Goal: Information Seeking & Learning: Learn about a topic

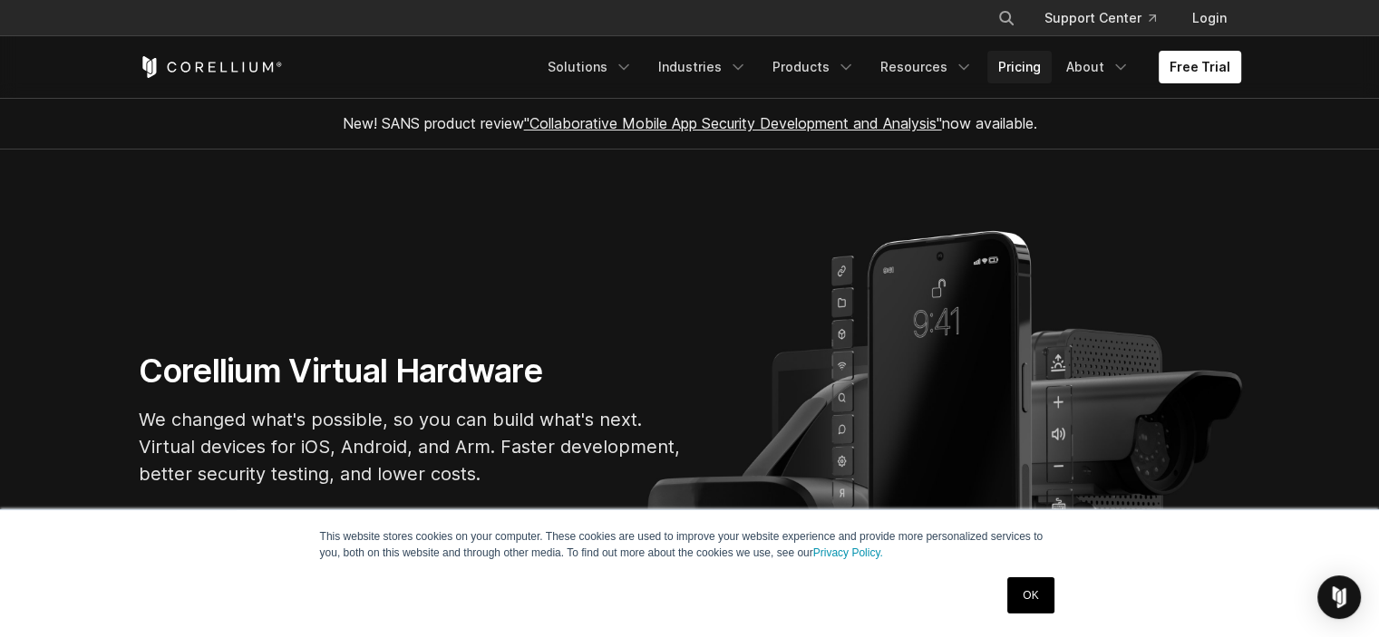
click at [1029, 64] on link "Pricing" at bounding box center [1019, 67] width 64 height 33
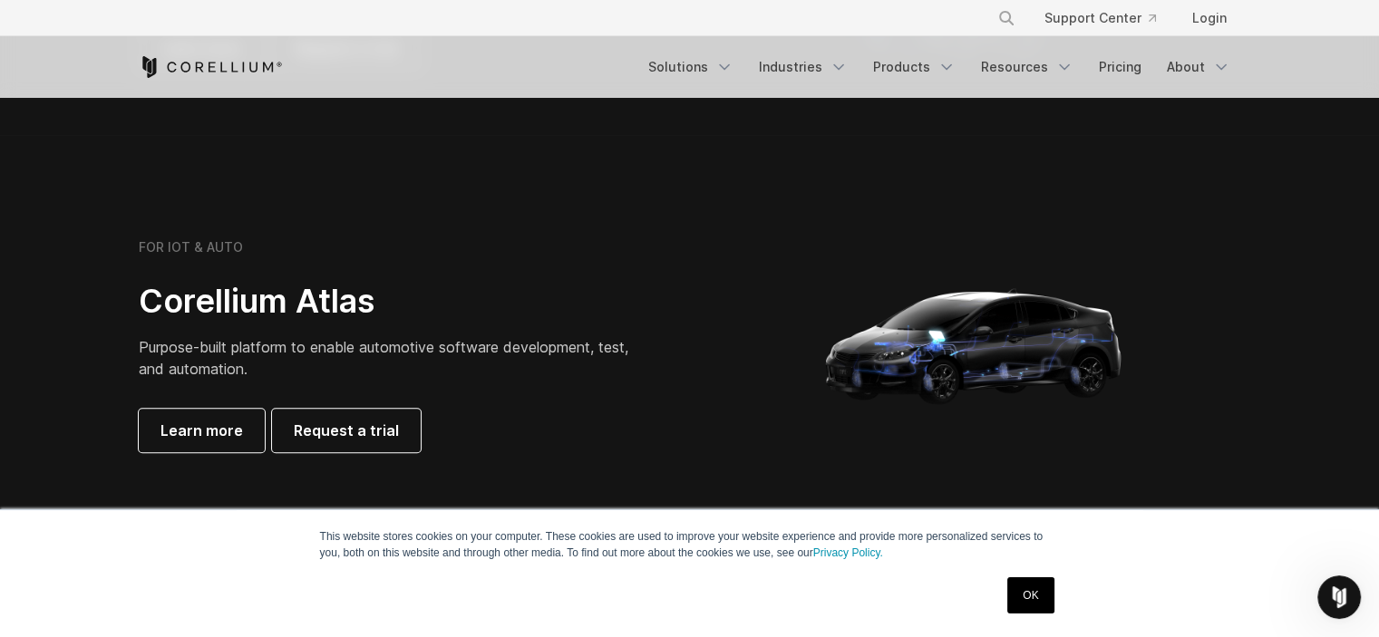
scroll to position [1088, 0]
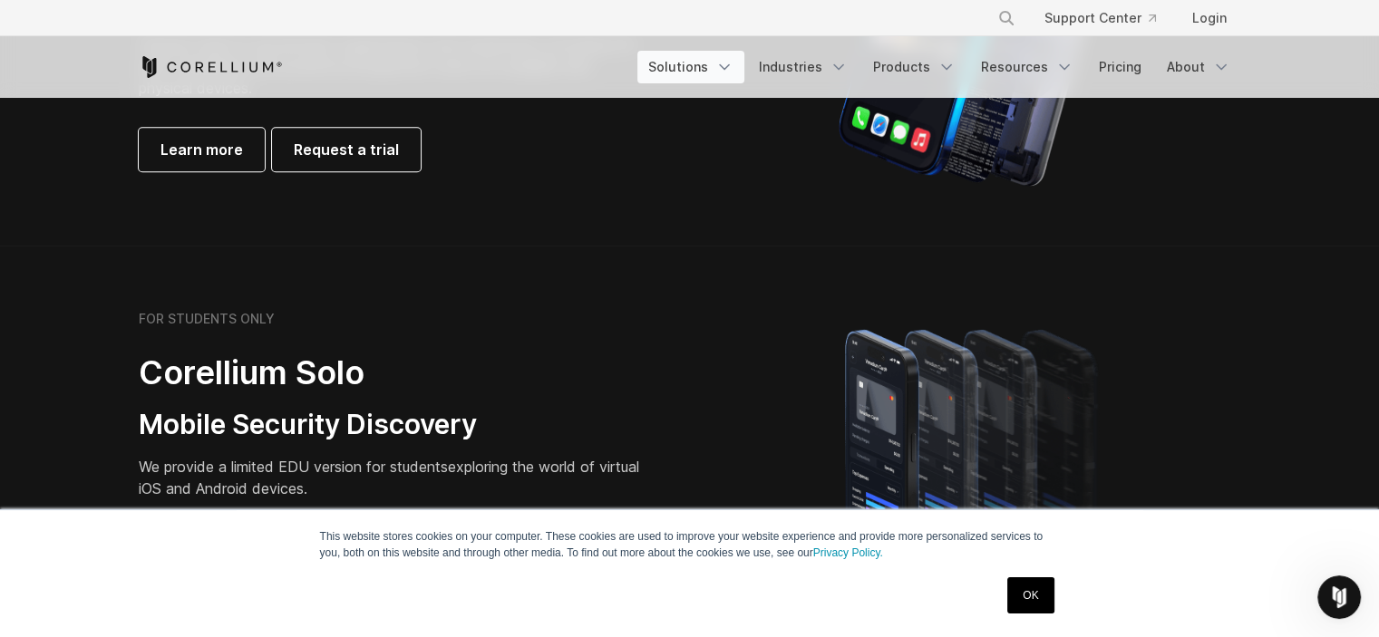
click at [734, 70] on icon "Navigation Menu" at bounding box center [724, 67] width 18 height 18
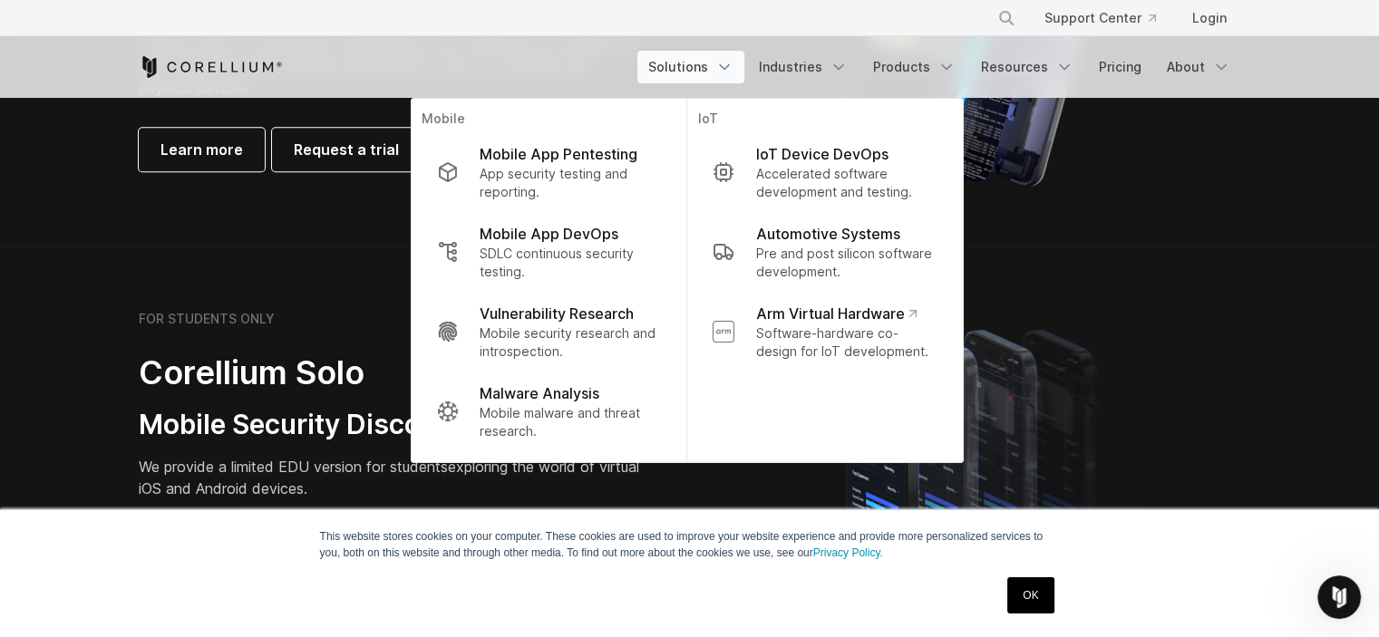
click at [366, 228] on section "FOR GOVERNMENT & RESEARCH Corellium Falcon Mobile Vulnerability Research Purpos…" at bounding box center [689, 29] width 1379 height 433
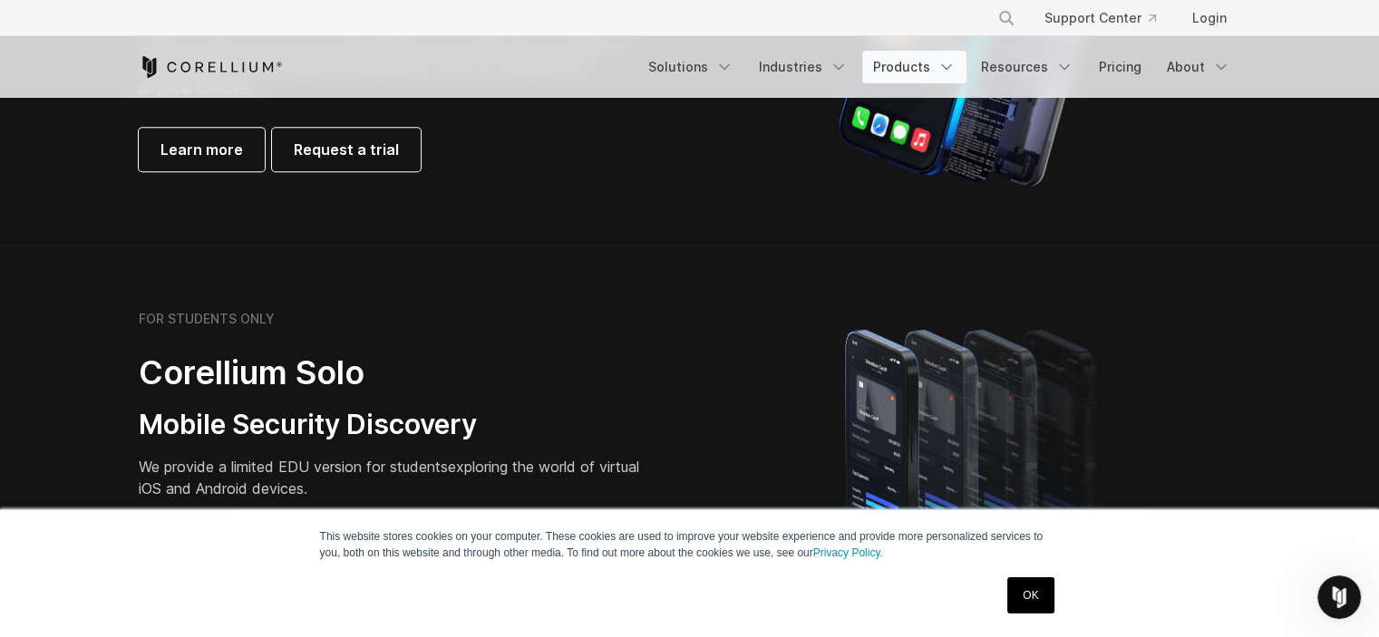
click at [943, 64] on icon "Navigation Menu" at bounding box center [947, 67] width 18 height 18
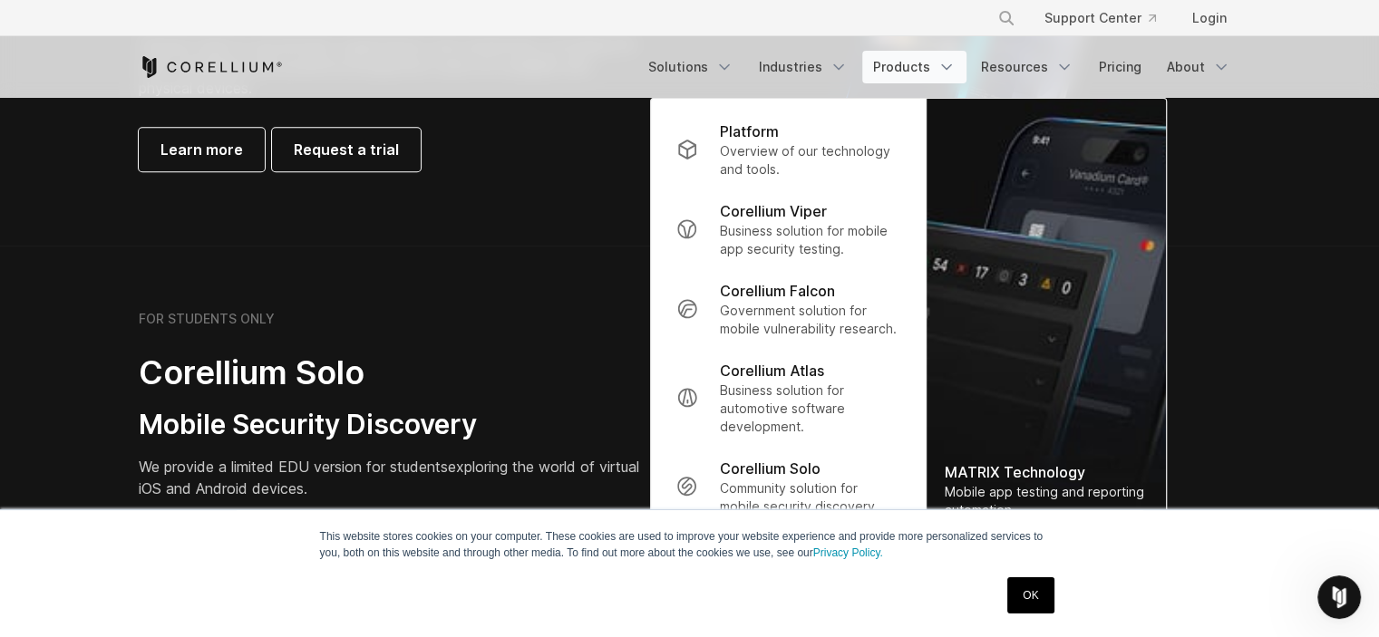
click at [446, 296] on section "FOR STUDENTS ONLY Corellium Solo Mobile Security Discovery We provide a limited…" at bounding box center [689, 462] width 1379 height 433
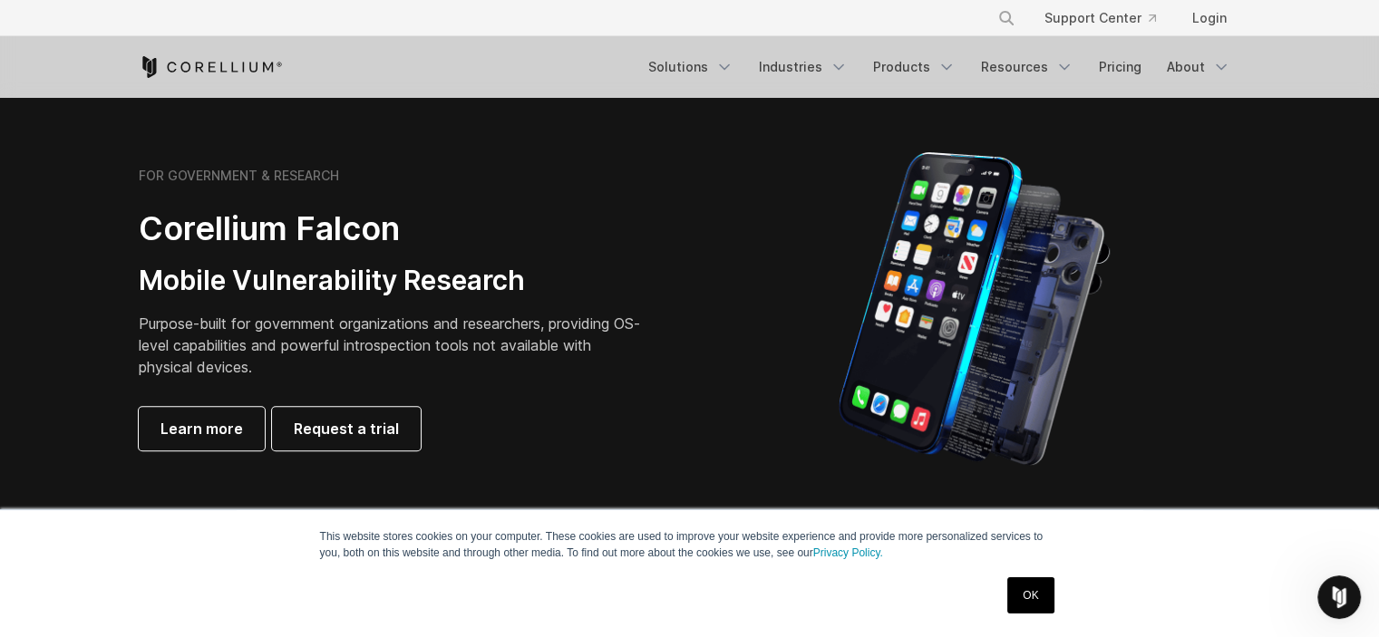
scroll to position [816, 0]
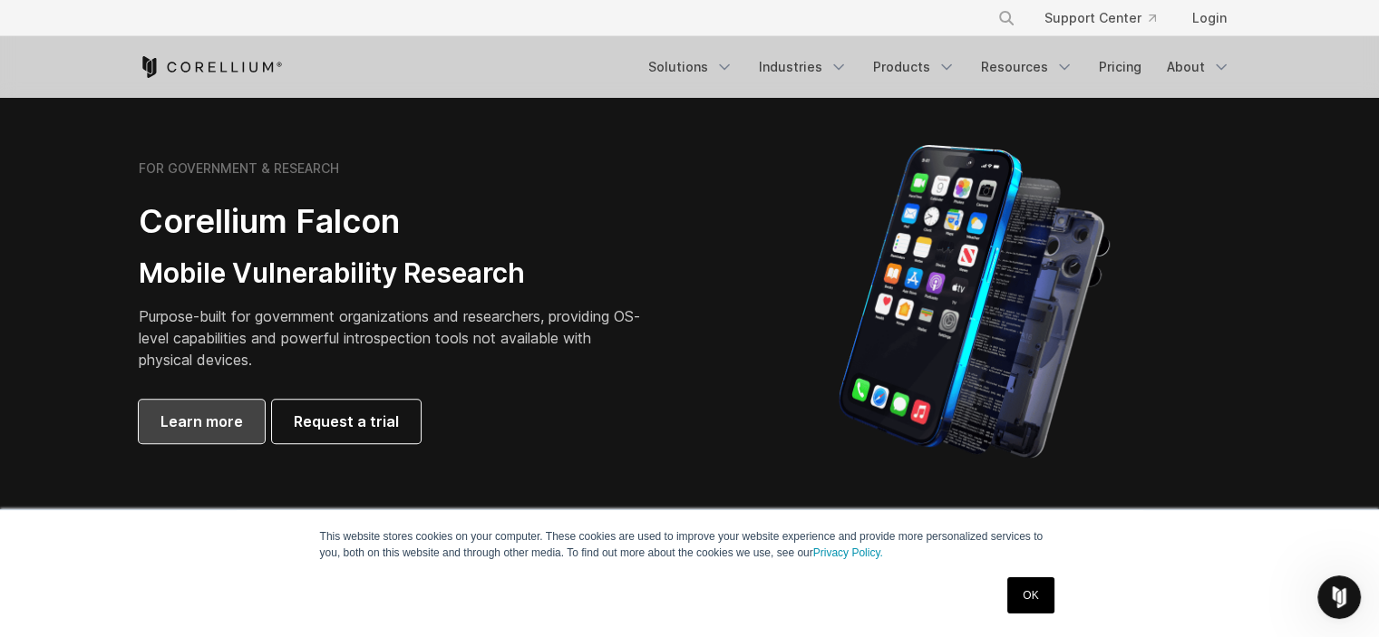
click at [196, 411] on span "Learn more" at bounding box center [201, 422] width 83 height 22
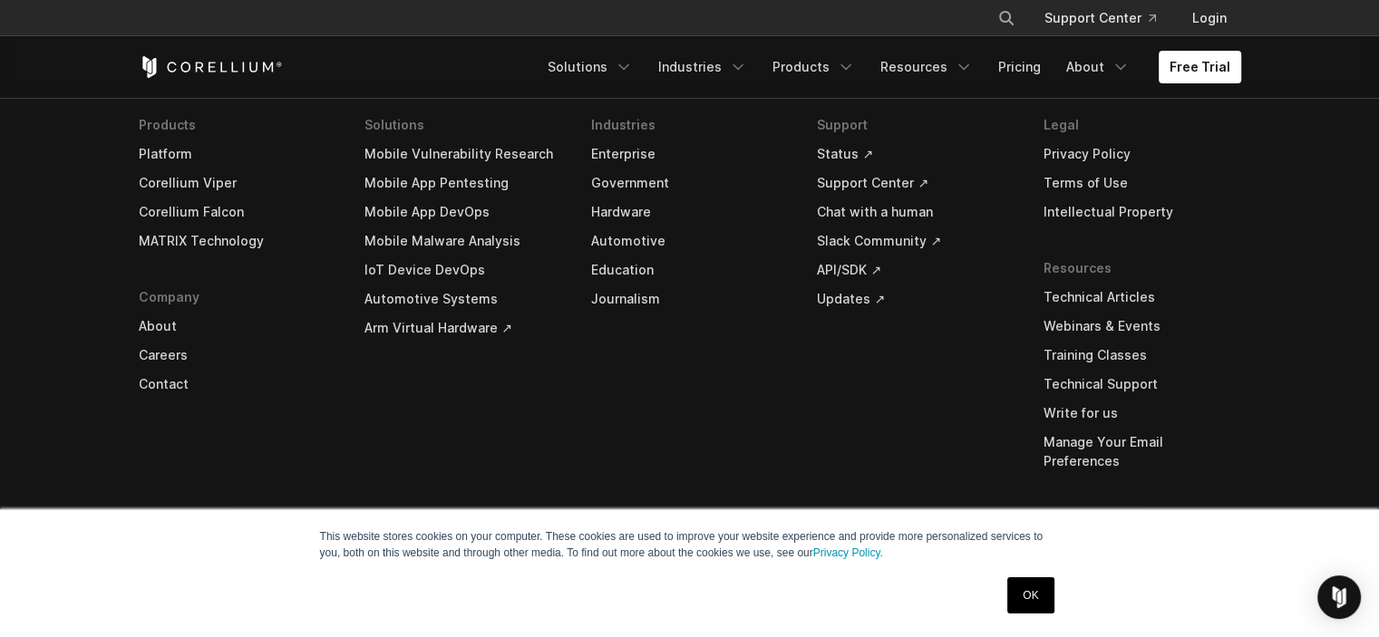
scroll to position [5841, 0]
